Goal: Information Seeking & Learning: Check status

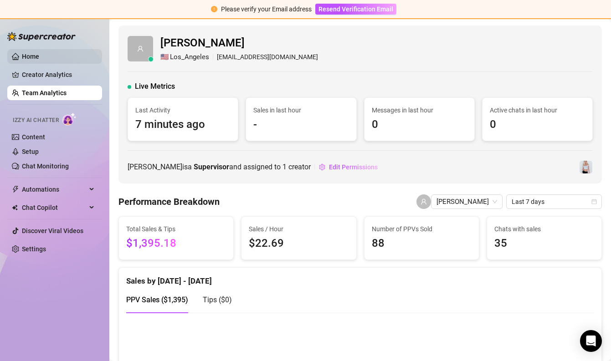
click at [39, 56] on link "Home" at bounding box center [30, 56] width 17 height 7
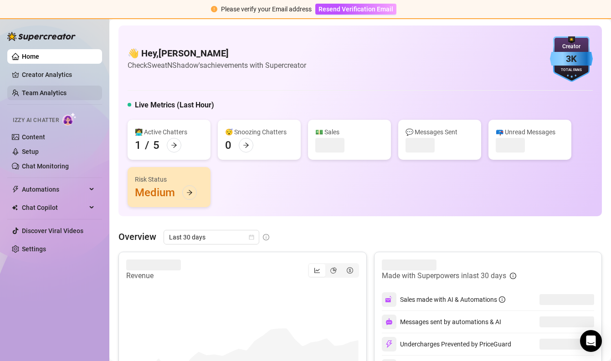
click at [56, 95] on link "Team Analytics" at bounding box center [44, 92] width 45 height 7
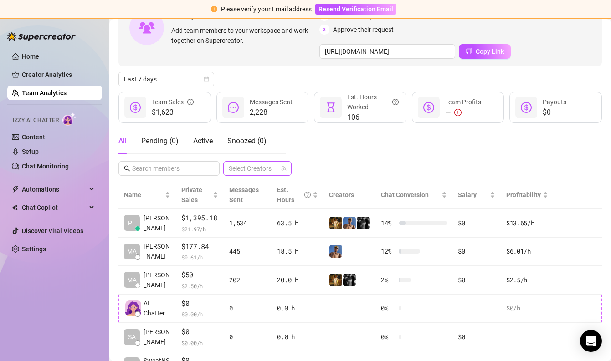
scroll to position [71, 0]
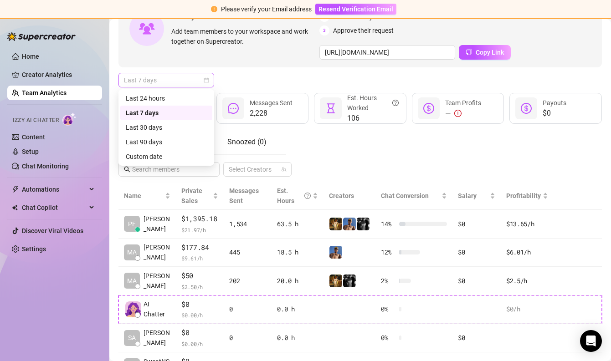
click at [190, 82] on span "Last 7 days" at bounding box center [166, 80] width 85 height 14
click at [185, 100] on div "Last 24 hours" at bounding box center [166, 98] width 81 height 10
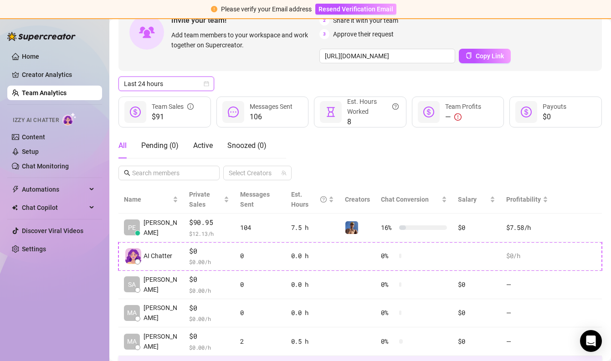
scroll to position [0, 0]
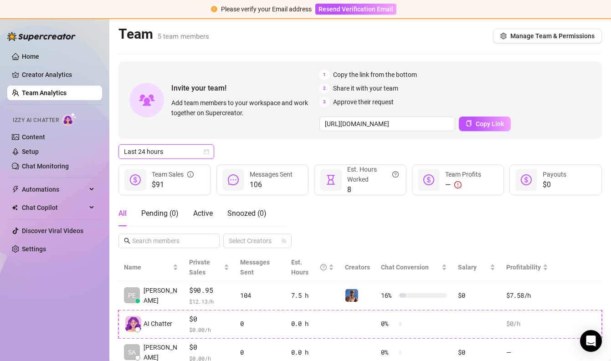
click at [183, 158] on div "Last 24 hours" at bounding box center [166, 151] width 96 height 15
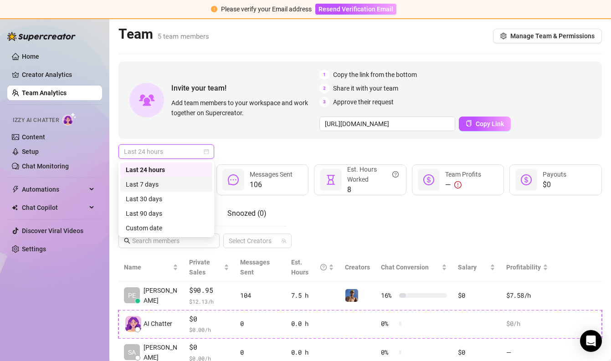
click at [178, 181] on div "Last 7 days" at bounding box center [166, 184] width 81 height 10
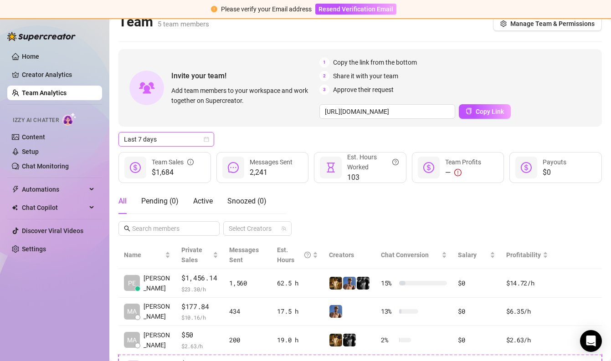
scroll to position [16, 0]
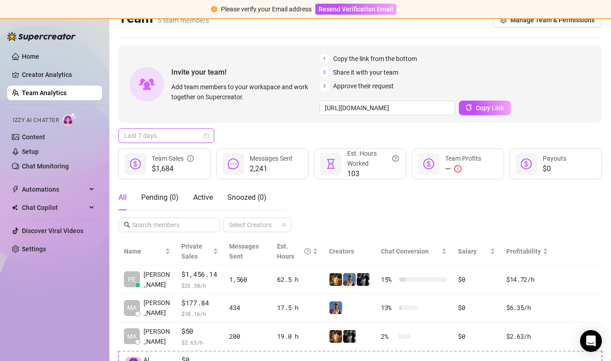
click at [175, 134] on span "Last 7 days" at bounding box center [166, 136] width 85 height 14
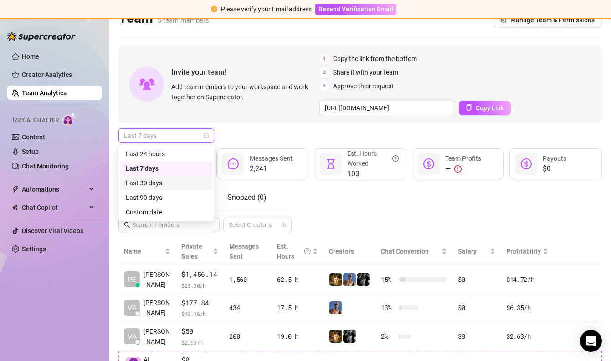
click at [172, 180] on div "Last 30 days" at bounding box center [166, 183] width 81 height 10
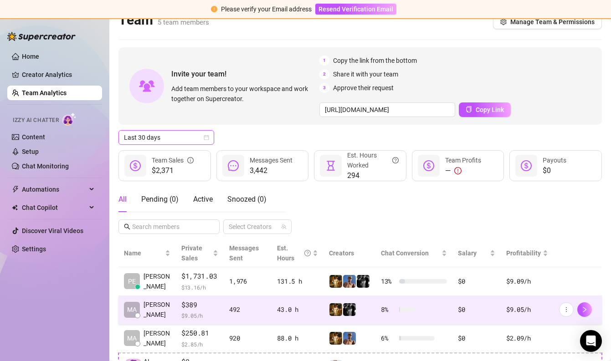
scroll to position [17, 0]
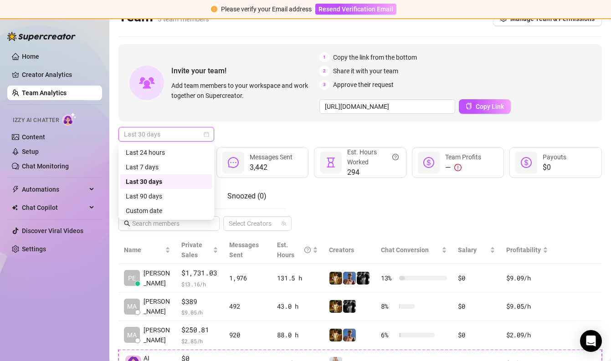
click at [175, 140] on span "Last 30 days" at bounding box center [166, 134] width 85 height 14
click at [173, 148] on div "Last 24 hours" at bounding box center [166, 153] width 81 height 10
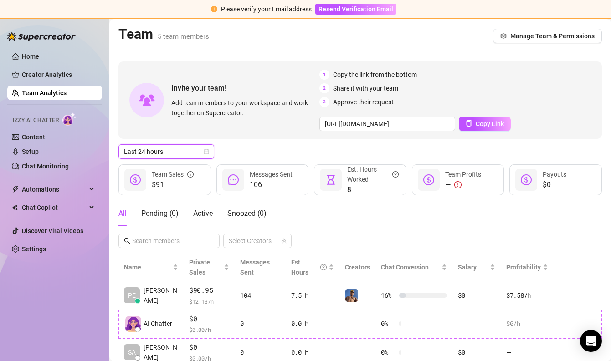
scroll to position [118, 0]
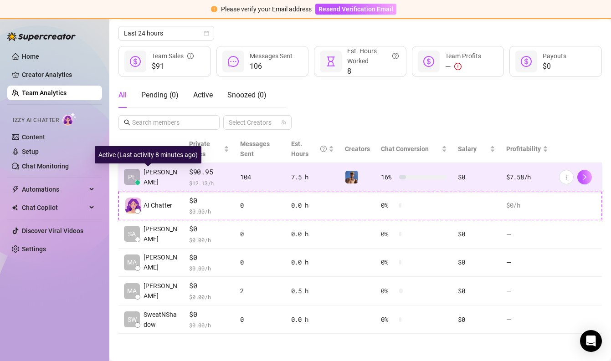
click at [164, 173] on span "[PERSON_NAME]" at bounding box center [160, 177] width 35 height 20
